Goal: Find specific page/section: Find specific page/section

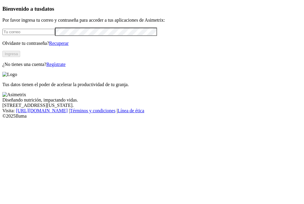
scroll to position [0, 0]
type input "[EMAIL_ADDRESS][DOMAIN_NAME]"
click input "submit" at bounding box center [0, 0] width 0 height 0
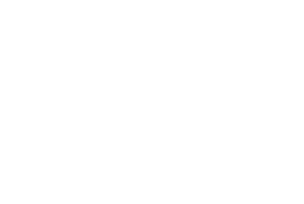
click at [8, 6] on icon at bounding box center [11, 121] width 18 height 238
